Goal: Feedback & Contribution: Contribute content

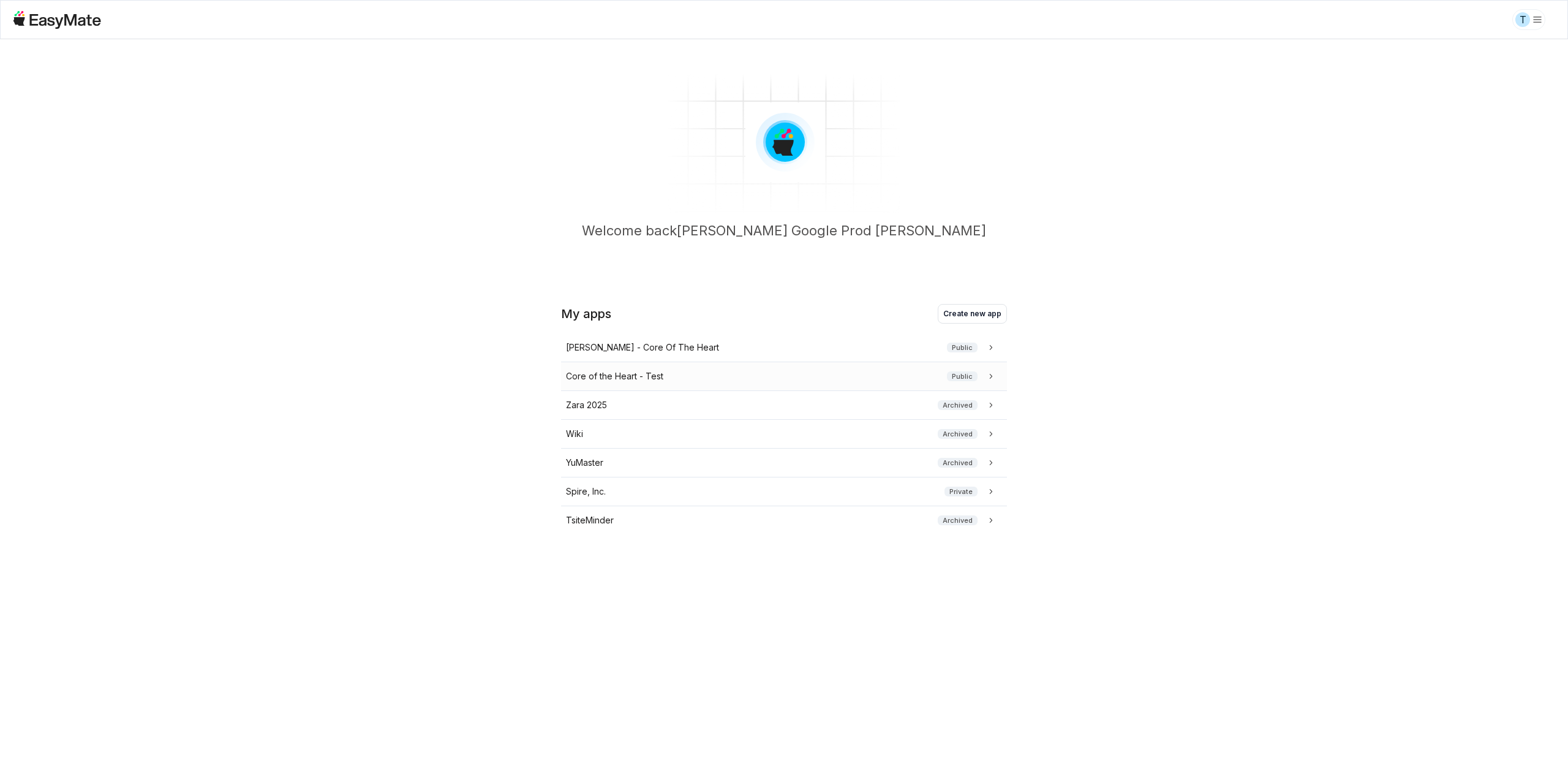
click at [677, 379] on div "Core of the Heart - Test Public" at bounding box center [781, 377] width 431 height 14
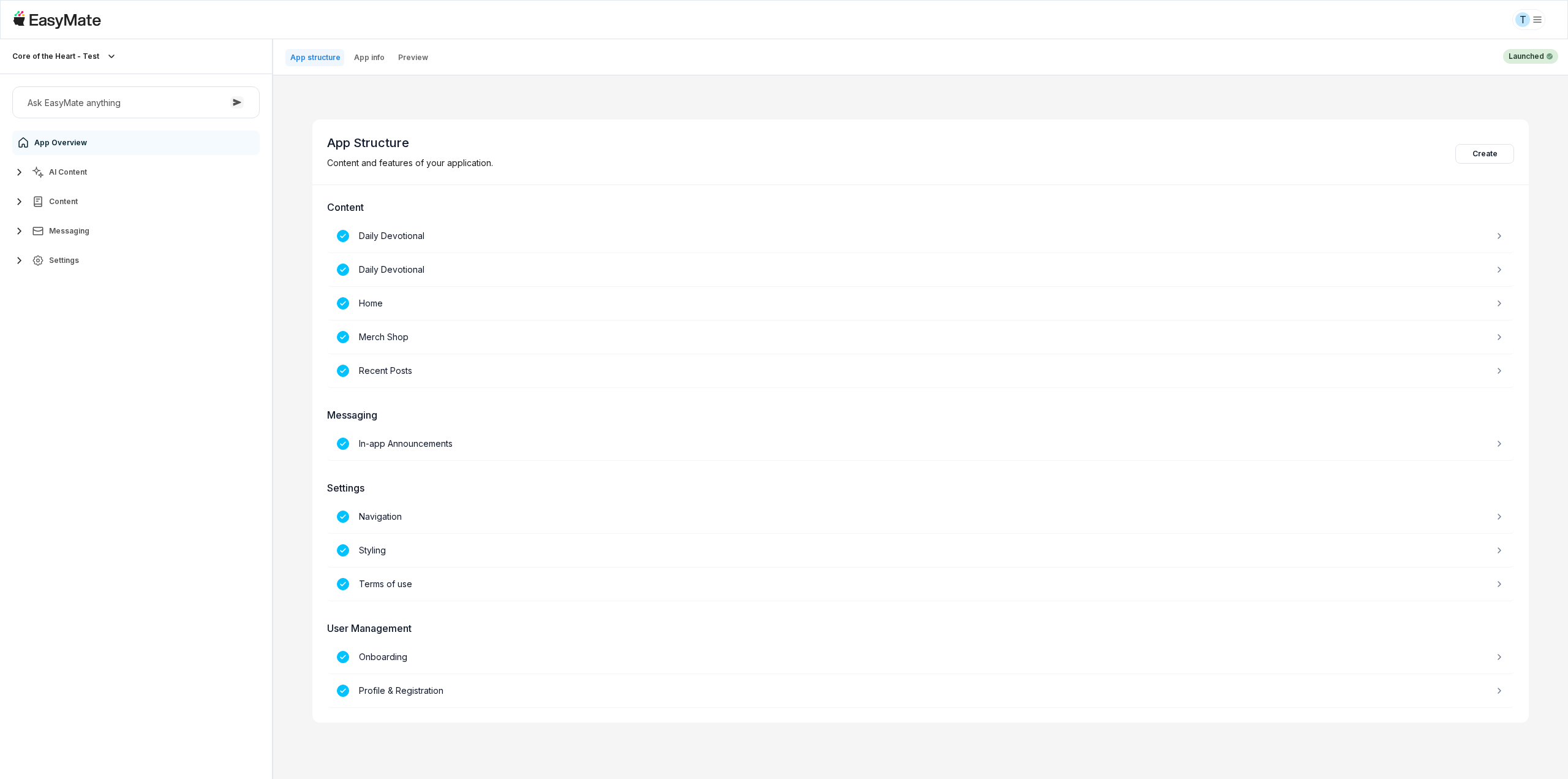
click at [61, 168] on span "AI Content" at bounding box center [68, 172] width 38 height 10
click at [71, 202] on span "Agents" at bounding box center [64, 202] width 27 height 10
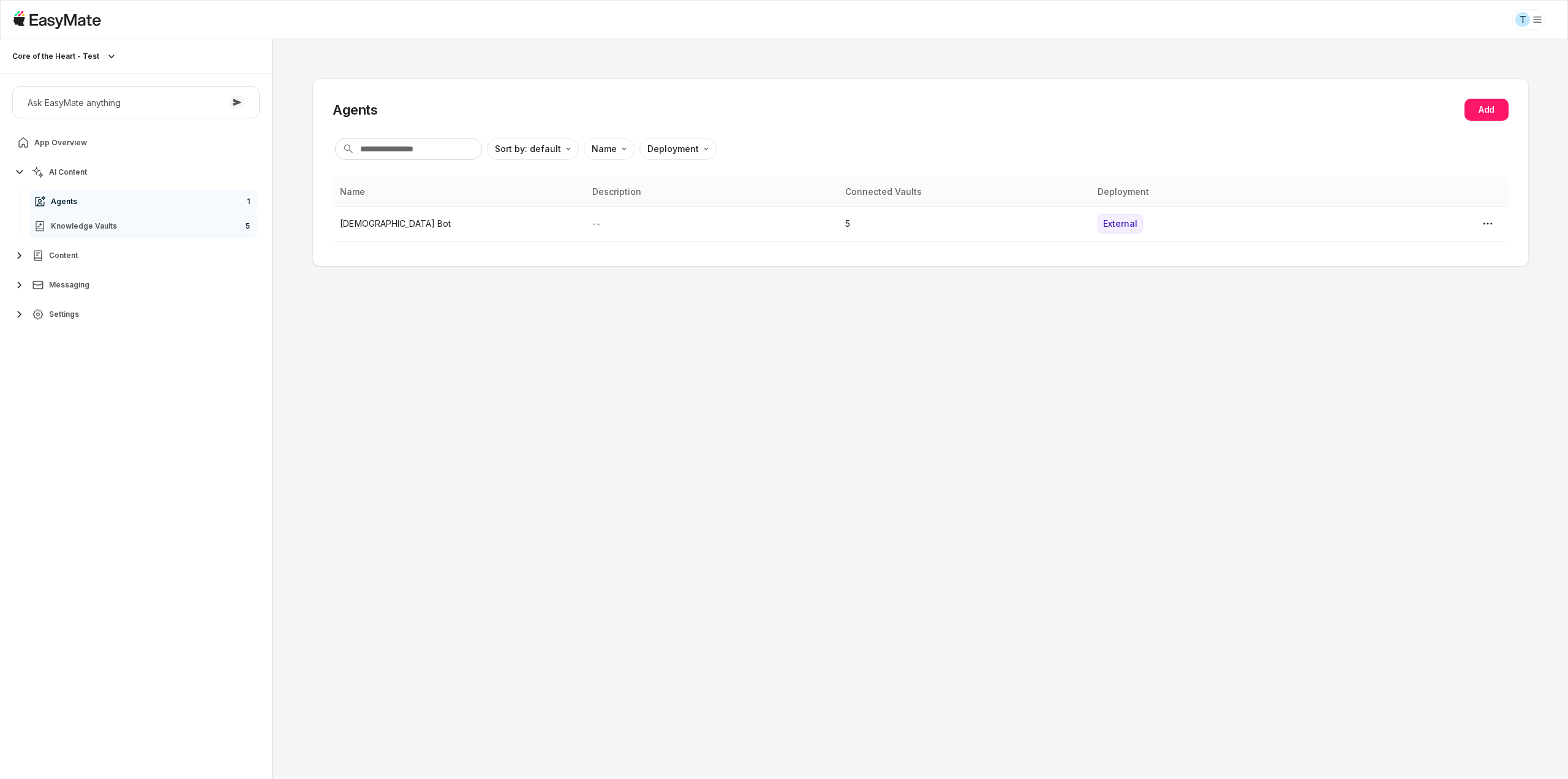
click at [75, 215] on link "Knowledge Vaults 5" at bounding box center [143, 226] width 229 height 24
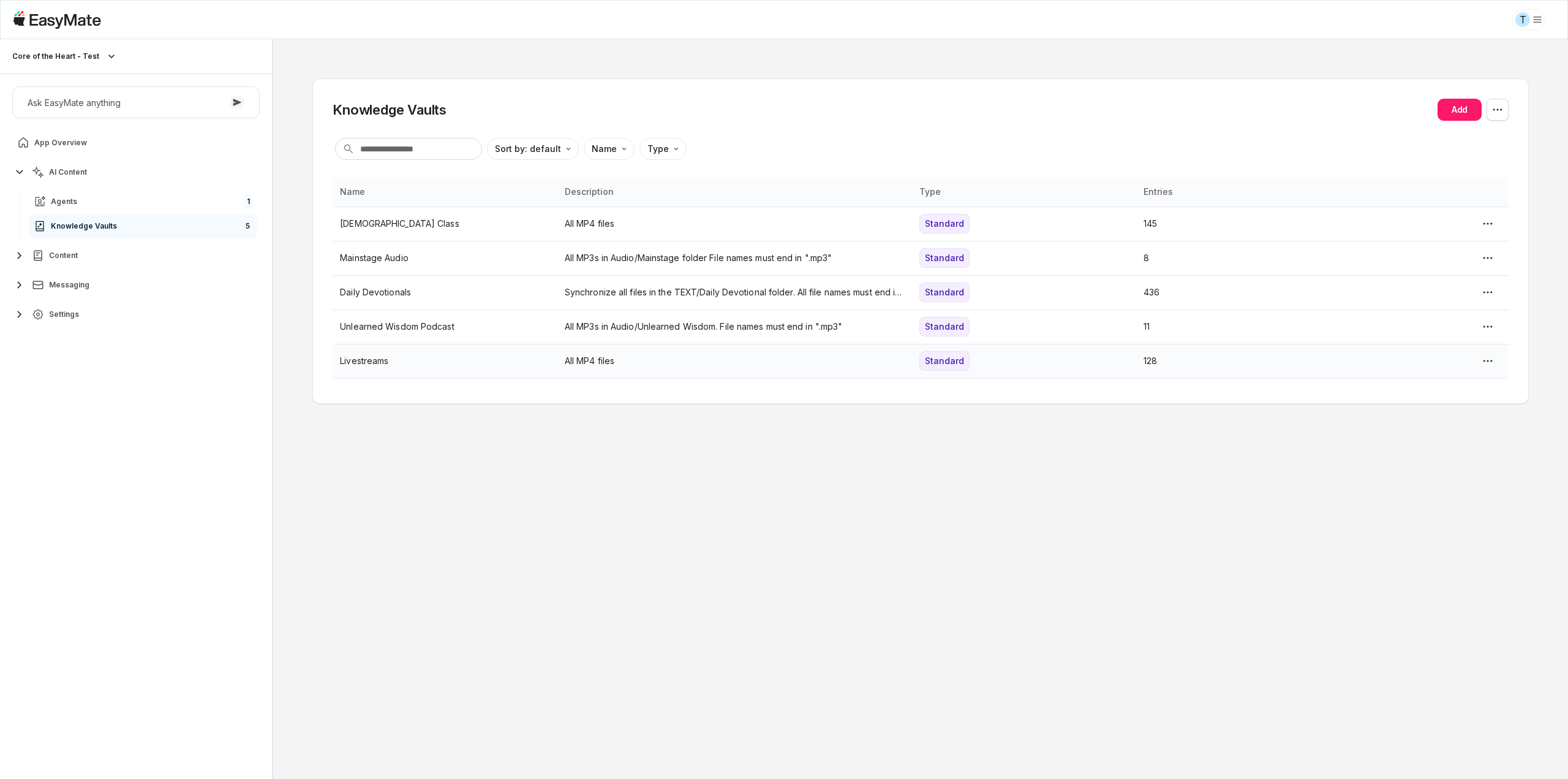
click at [668, 363] on p "All MP4 files" at bounding box center [735, 361] width 340 height 14
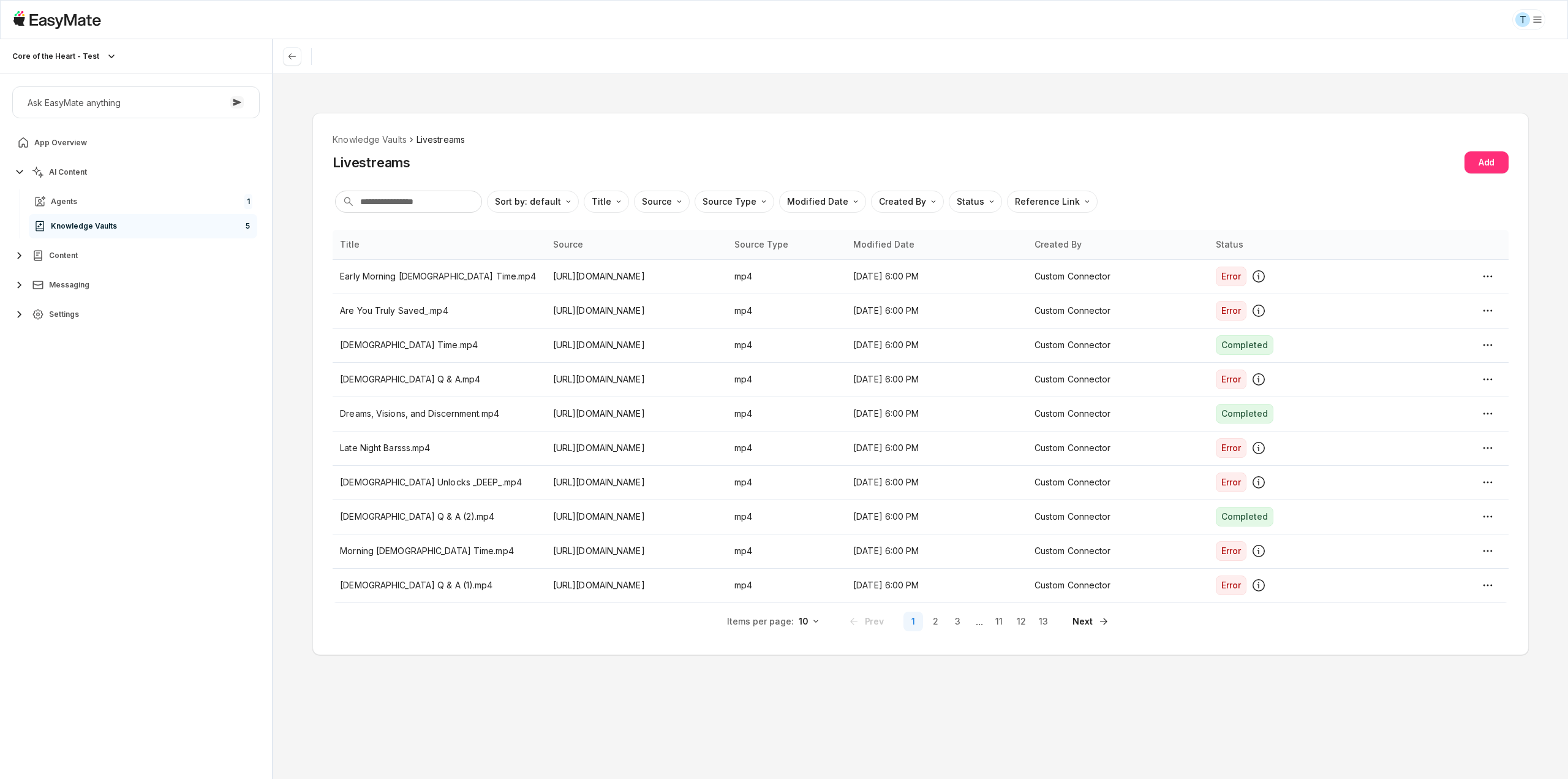
click at [1492, 164] on button "Add" at bounding box center [1487, 162] width 44 height 22
type textarea "*"
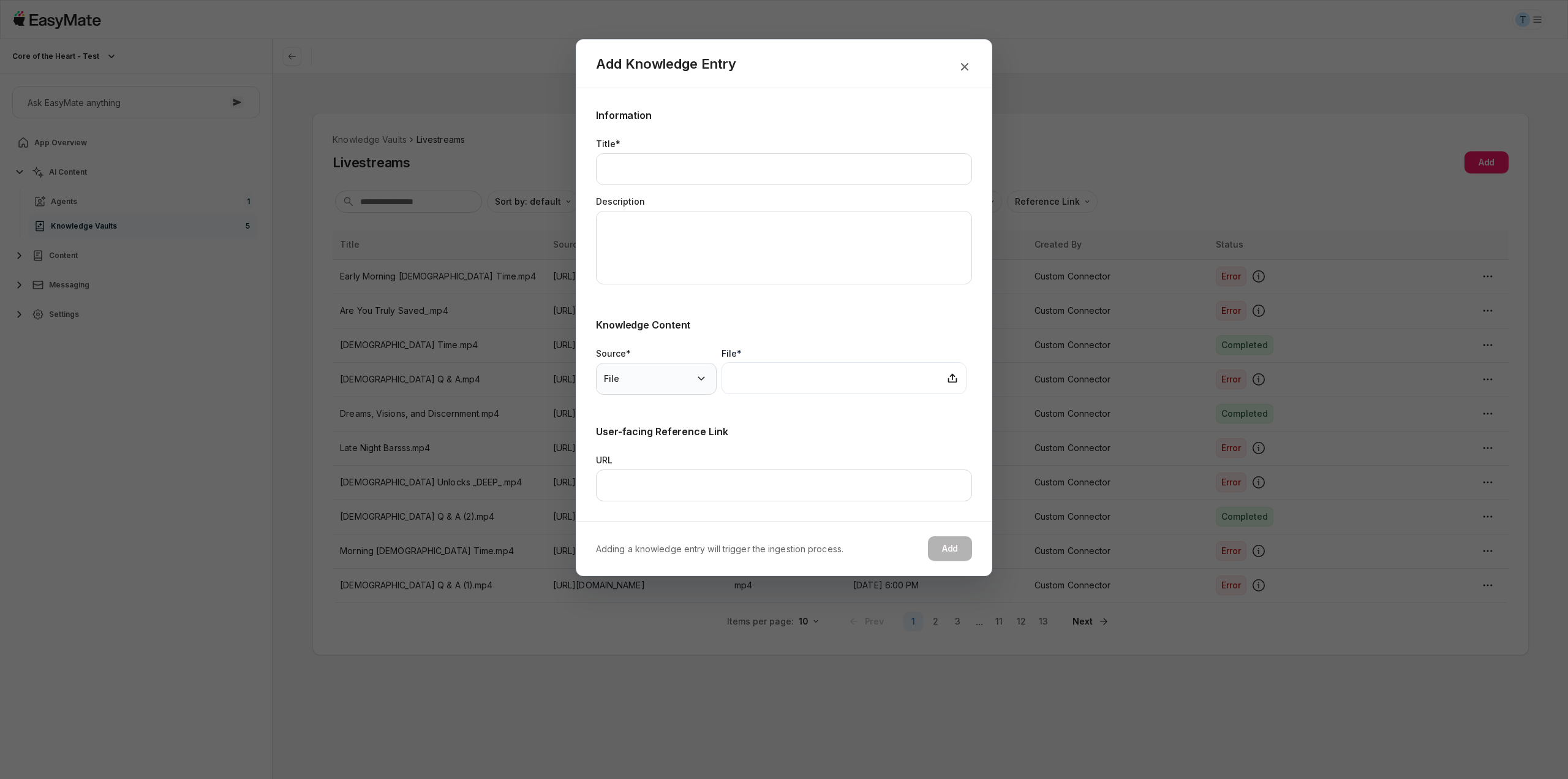
click at [700, 372] on body "T Core of the Heart - Test Core of the Heart - Test Ask EasyMate anything App O…" at bounding box center [784, 390] width 1568 height 779
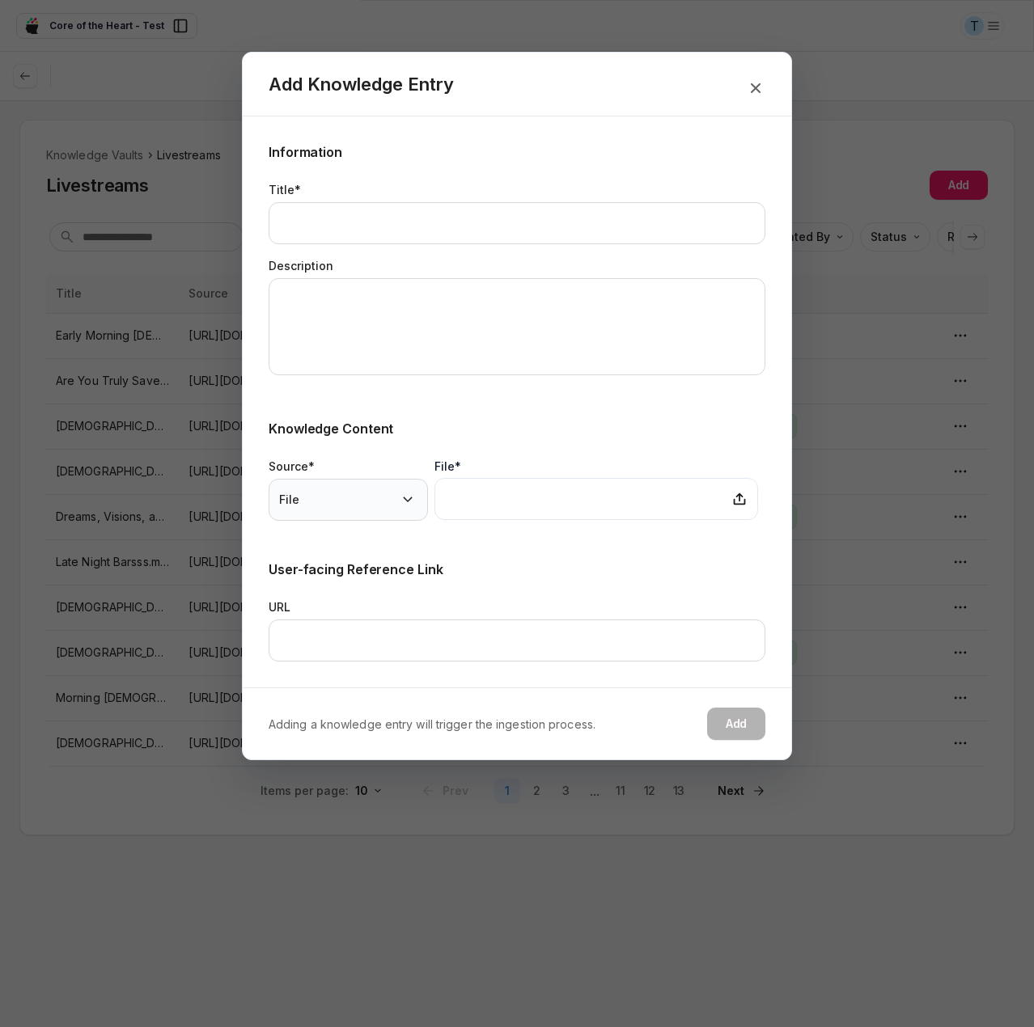
click at [384, 486] on body "T Core of the Heart - Test Core of the Heart - Test Ask EasyMate anything App O…" at bounding box center [517, 513] width 1034 height 1027
click at [350, 497] on body "T Core of the Heart - Test Core of the Heart - Test Ask EasyMate anything App O…" at bounding box center [517, 513] width 1034 height 1027
click at [749, 96] on div "Dialog description Add Knowledge Entry Information Title* Description Knowledge…" at bounding box center [517, 406] width 550 height 708
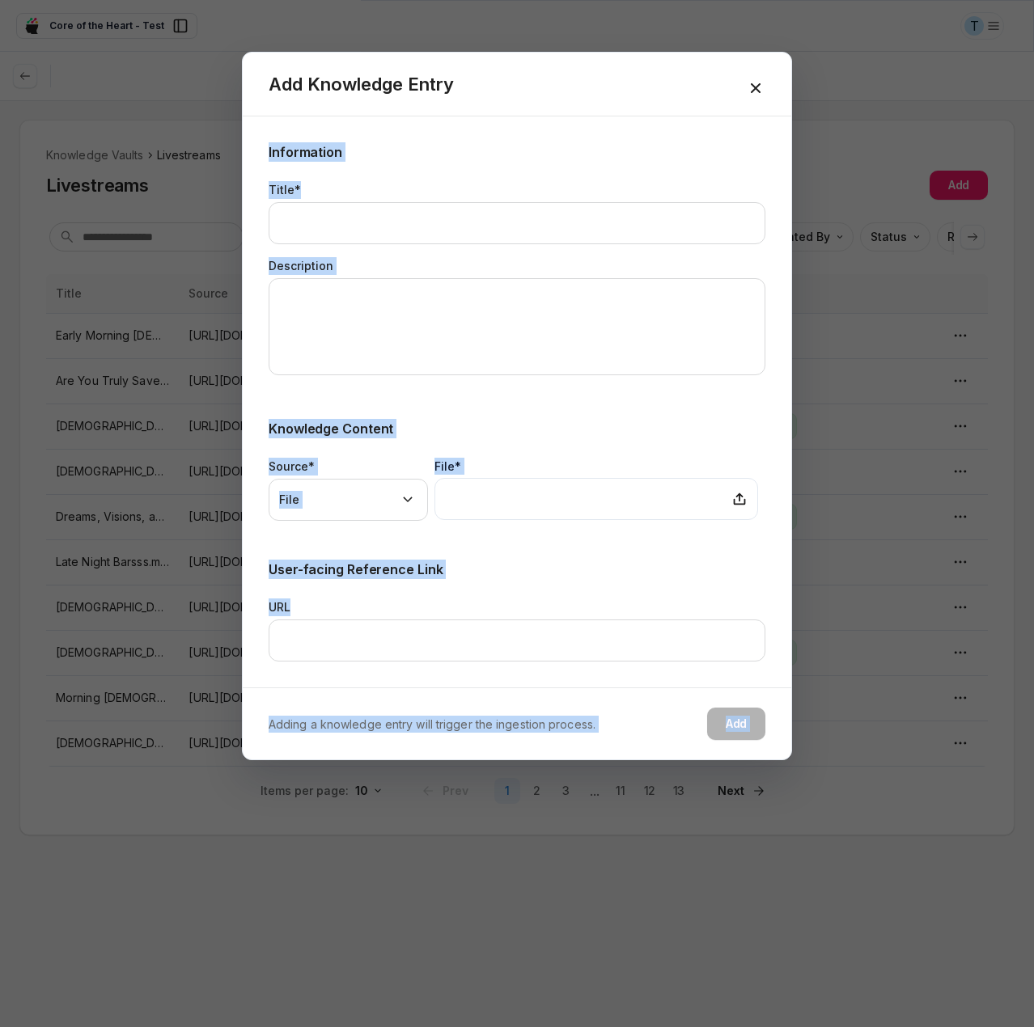
click at [750, 93] on icon "button" at bounding box center [755, 87] width 19 height 19
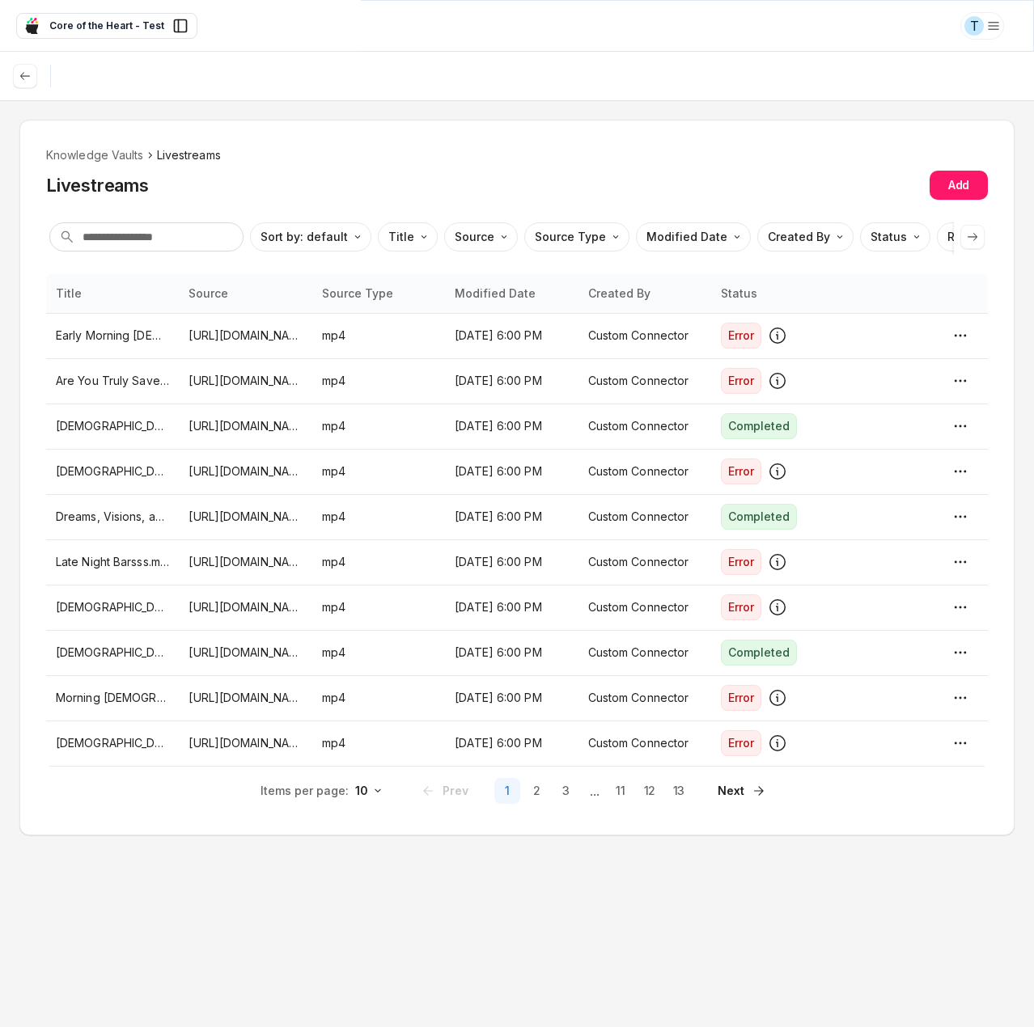
click at [984, 19] on html "T Core of the Heart - Test Core of the Heart - Test Ask EasyMate anything App O…" at bounding box center [517, 513] width 1034 height 1027
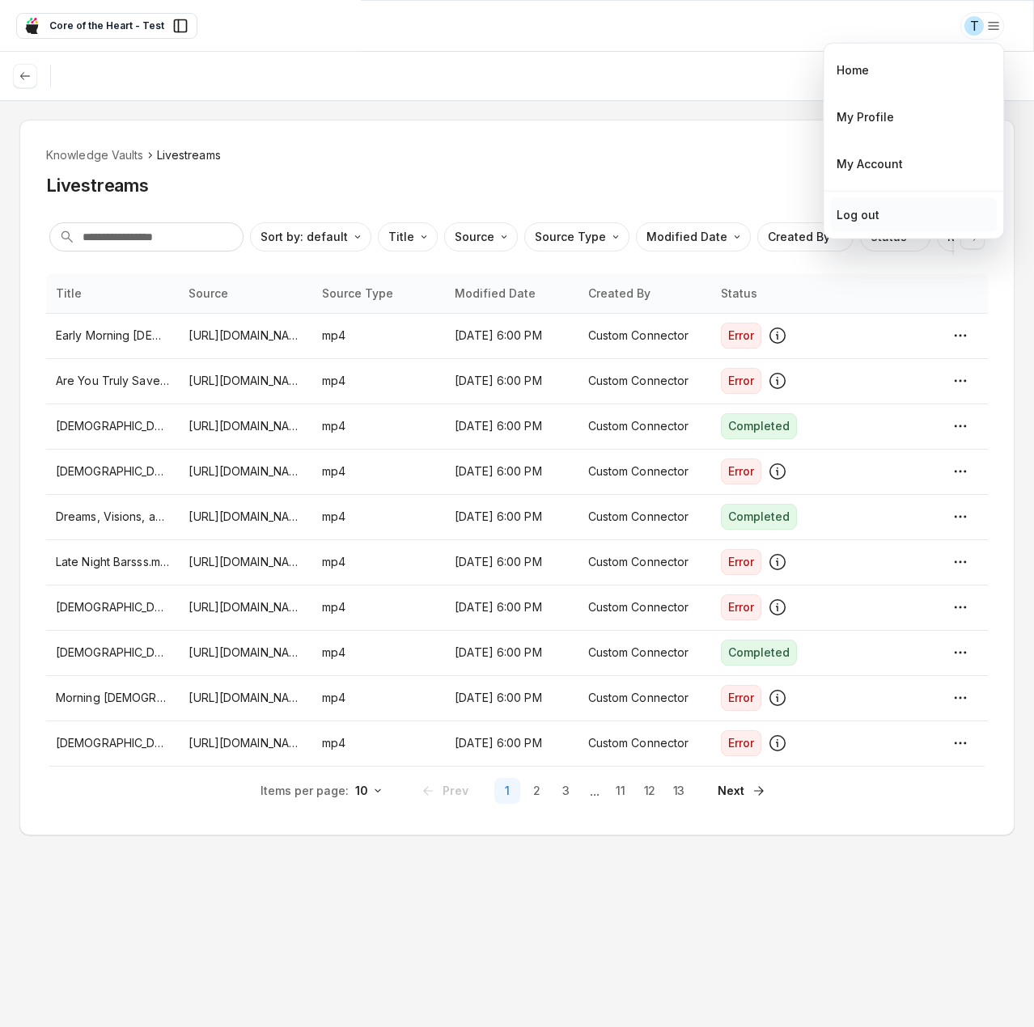
click at [868, 206] on div "Log out" at bounding box center [857, 215] width 43 height 18
type textarea "*"
